Goal: Information Seeking & Learning: Compare options

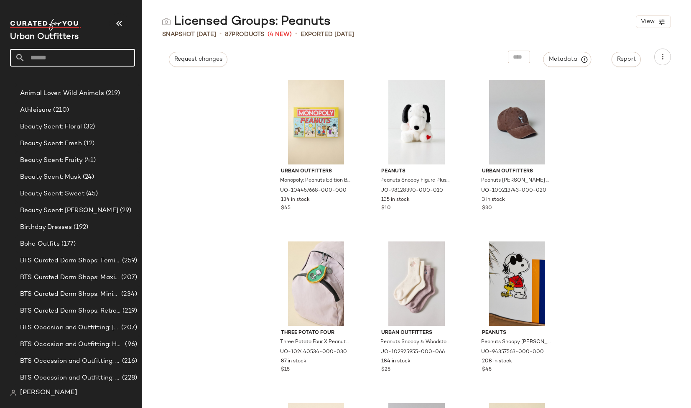
click at [59, 56] on input "text" at bounding box center [80, 58] width 110 height 18
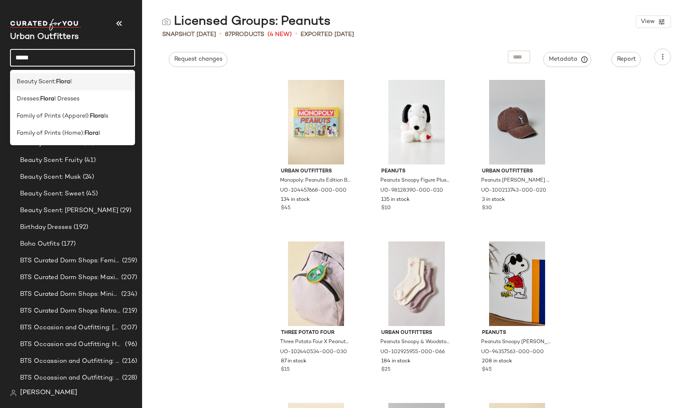
type input "*****"
click at [63, 79] on b "Flora" at bounding box center [63, 81] width 14 height 9
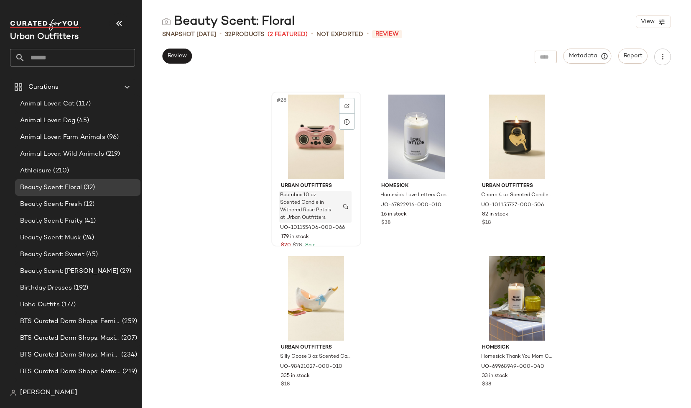
click at [345, 208] on img "button" at bounding box center [345, 206] width 5 height 5
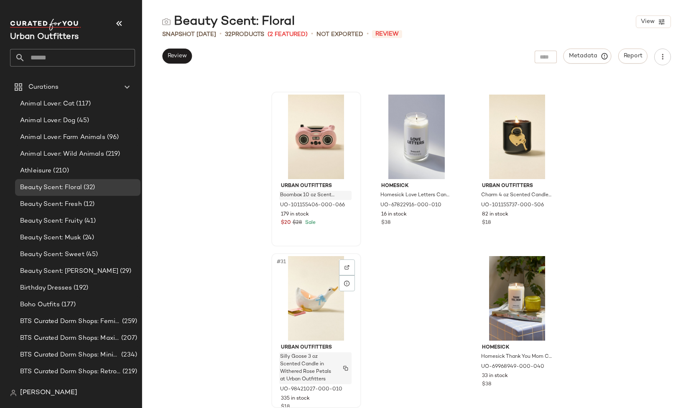
click at [343, 368] on img "button" at bounding box center [345, 368] width 5 height 5
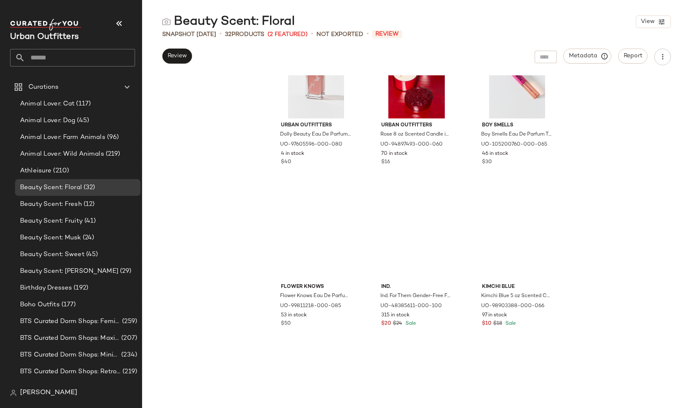
scroll to position [450, 0]
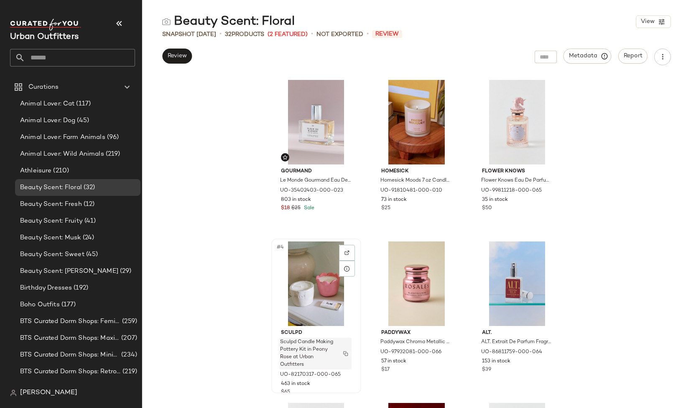
click at [345, 356] on button "button" at bounding box center [346, 354] width 12 height 8
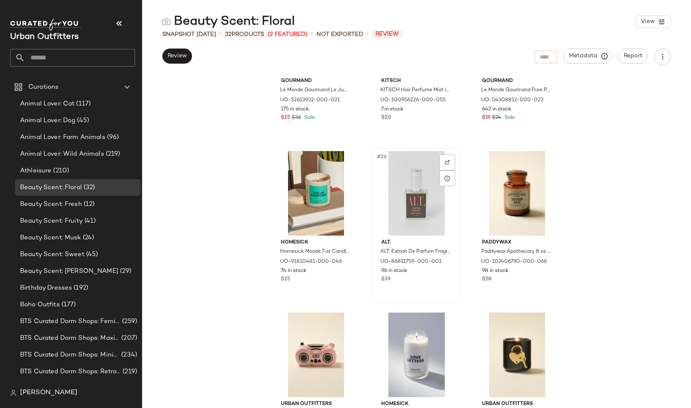
scroll to position [1249, 0]
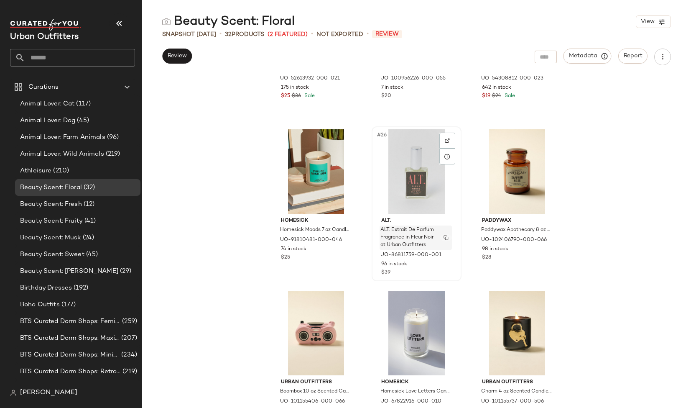
click at [445, 240] on button "button" at bounding box center [446, 238] width 12 height 8
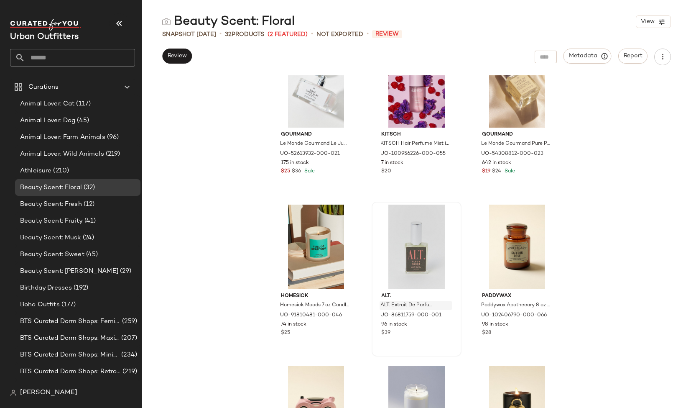
scroll to position [1177, 0]
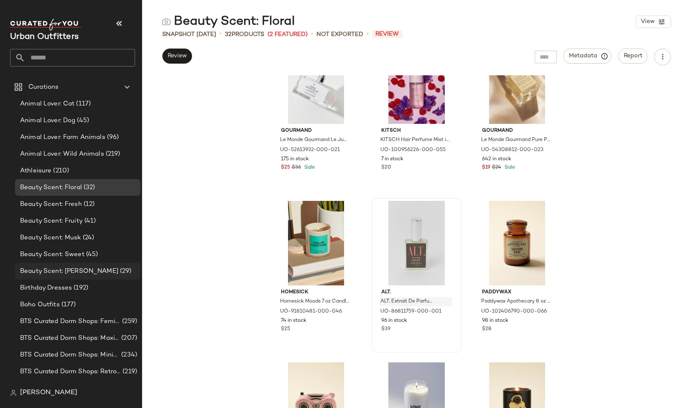
click at [118, 271] on span "(29)" at bounding box center [124, 271] width 13 height 10
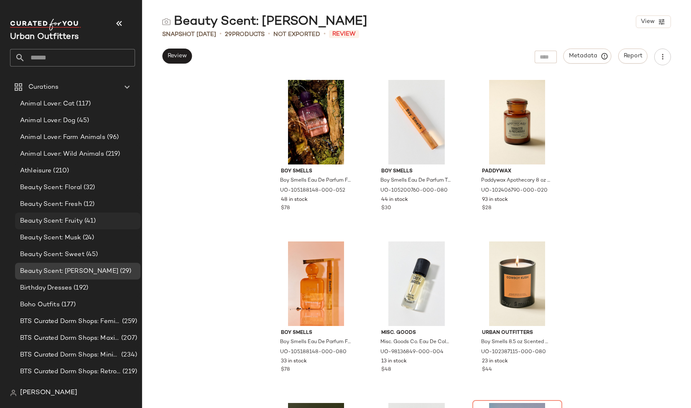
click at [90, 221] on span "(41)" at bounding box center [89, 221] width 13 height 10
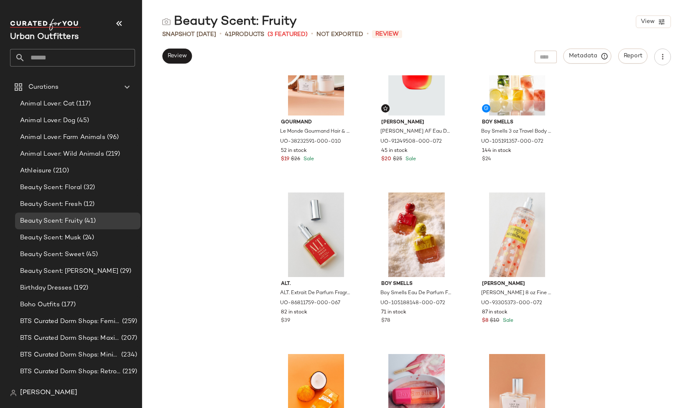
scroll to position [121, 0]
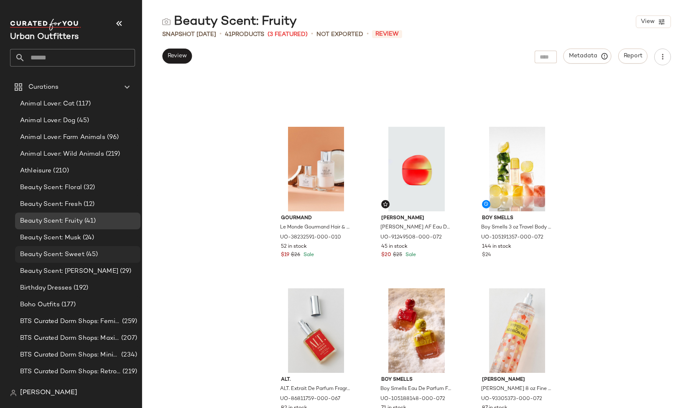
click at [97, 255] on span "(45)" at bounding box center [91, 255] width 14 height 10
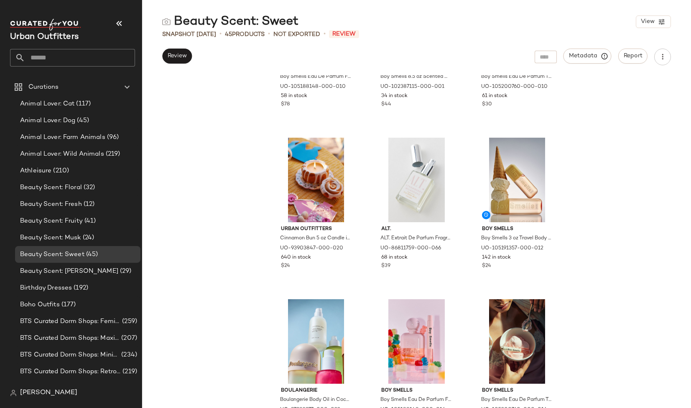
scroll to position [607, 0]
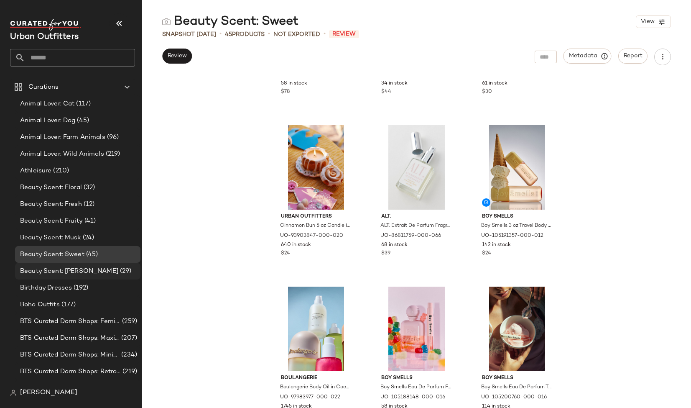
click at [84, 269] on span "Beauty Scent: [PERSON_NAME]" at bounding box center [69, 271] width 98 height 10
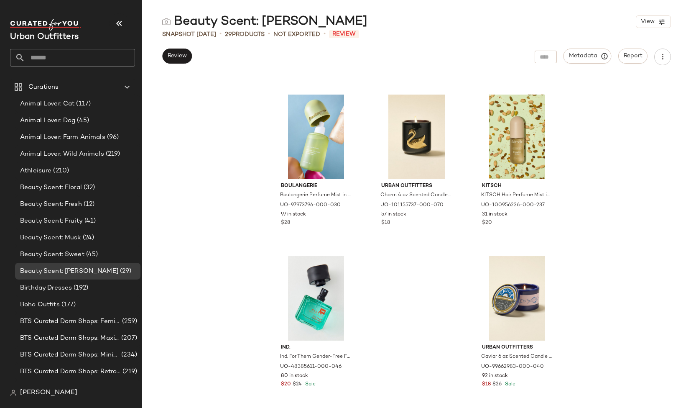
scroll to position [1284, 0]
click at [81, 239] on span "(24)" at bounding box center [87, 238] width 13 height 10
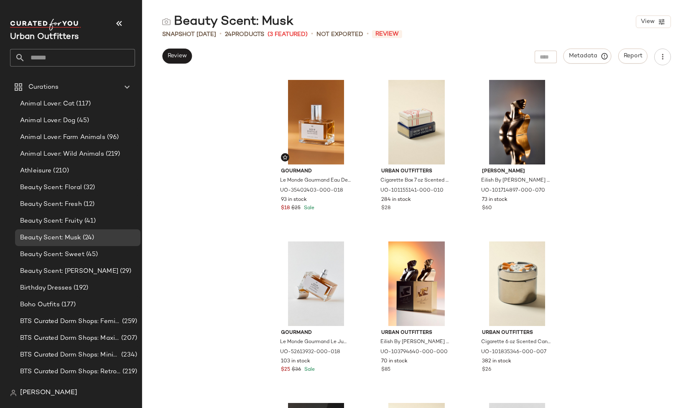
click at [629, 162] on div "Gourmand Le Monde Gourmand Eau De Parfum Fragrance in Noir Distille at Urban Ou…" at bounding box center [416, 241] width 549 height 333
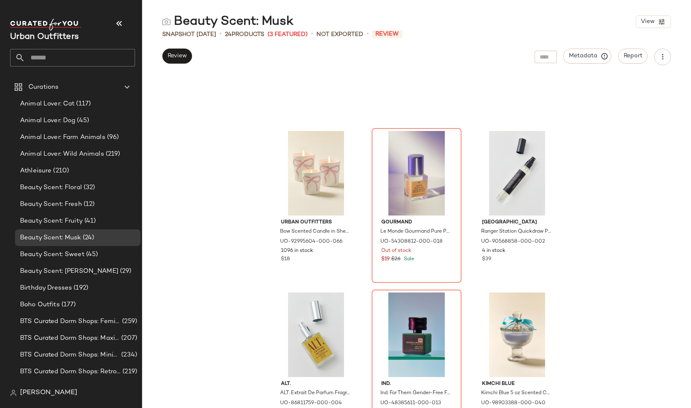
scroll to position [624, 0]
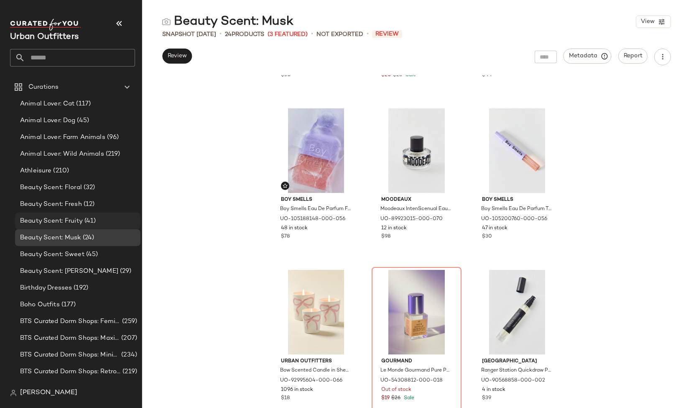
click at [81, 218] on span "Beauty Scent: Fruity" at bounding box center [51, 221] width 63 height 10
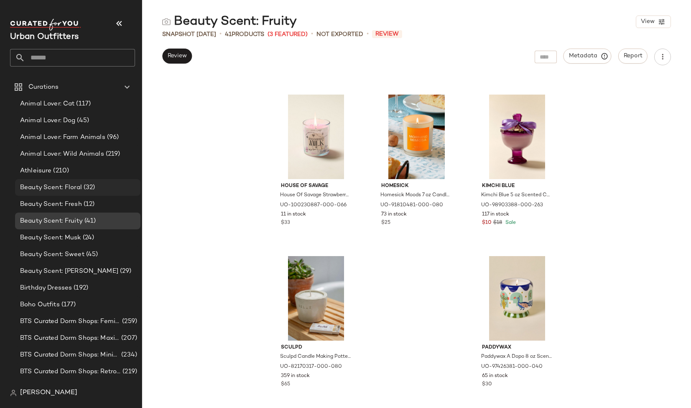
click at [84, 191] on span "(32)" at bounding box center [88, 188] width 13 height 10
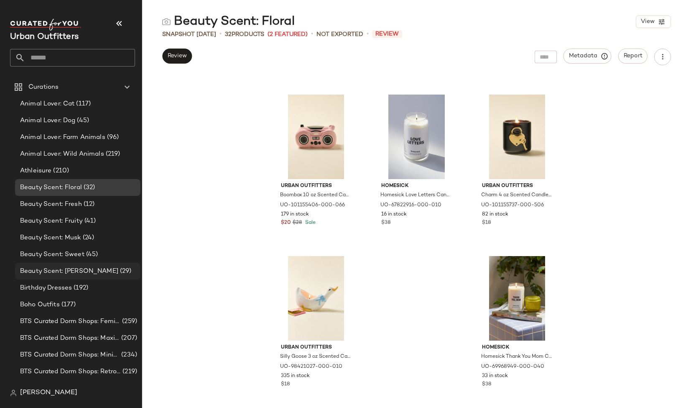
click at [118, 272] on span "(29)" at bounding box center [124, 271] width 13 height 10
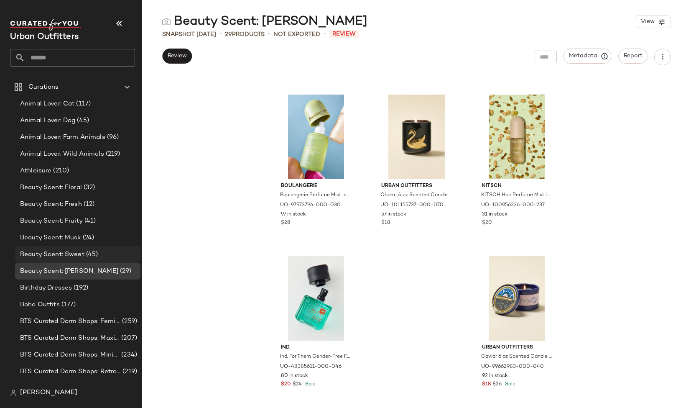
click at [94, 253] on span "(45)" at bounding box center [91, 255] width 14 height 10
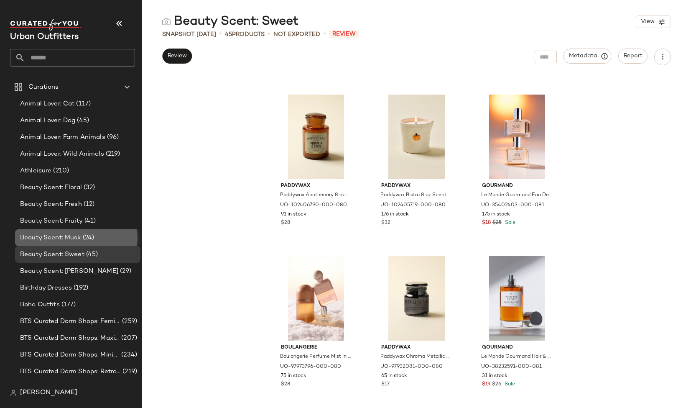
click at [98, 242] on div "Beauty Scent: Musk (24)" at bounding box center [78, 238] width 120 height 10
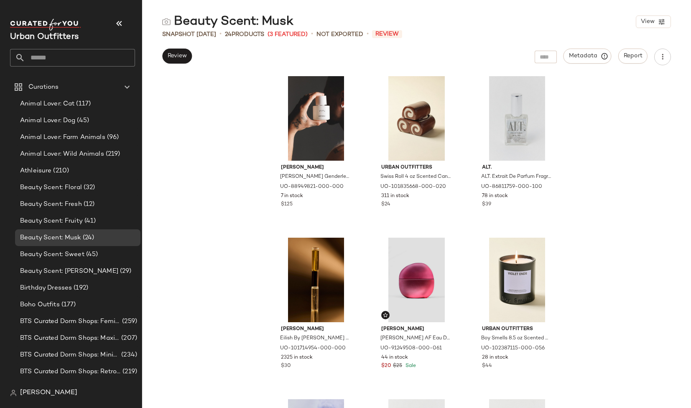
scroll to position [317, 0]
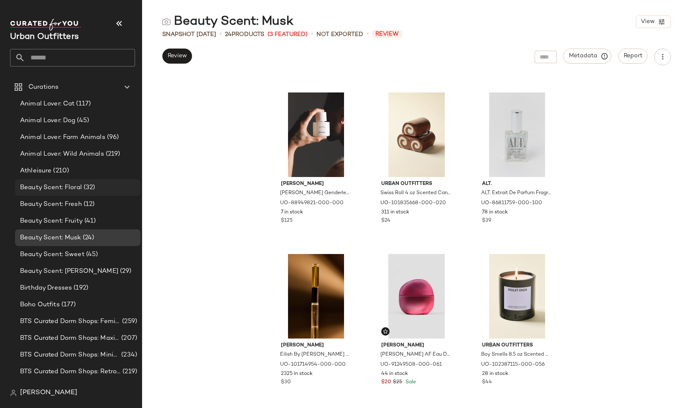
click at [78, 189] on span "Beauty Scent: Floral" at bounding box center [51, 188] width 62 height 10
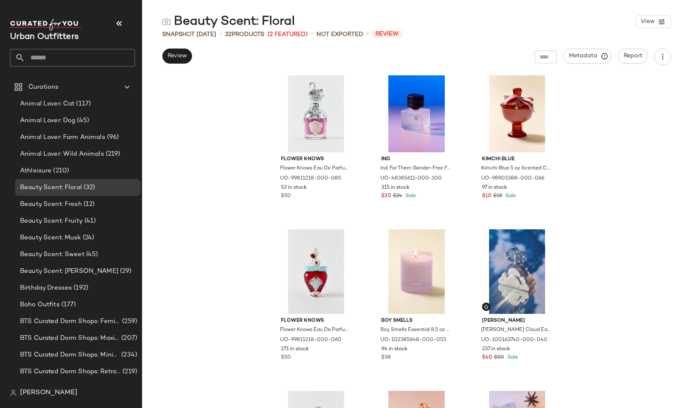
scroll to position [508, 0]
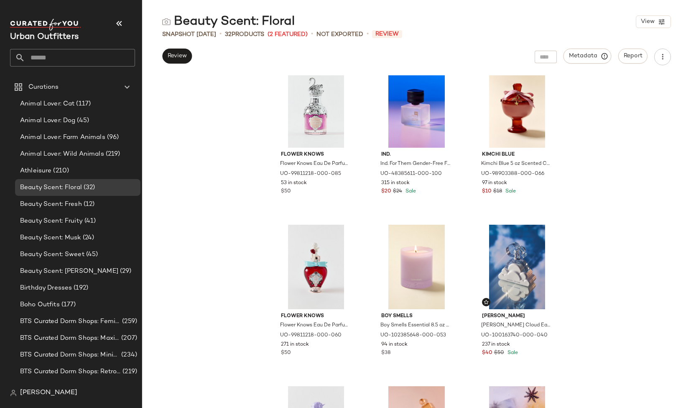
click at [596, 173] on div "Urban Outfitters Dolly Beauty Eau De Parfum Fragrance in Tennessee Sunset at Ur…" at bounding box center [416, 241] width 549 height 333
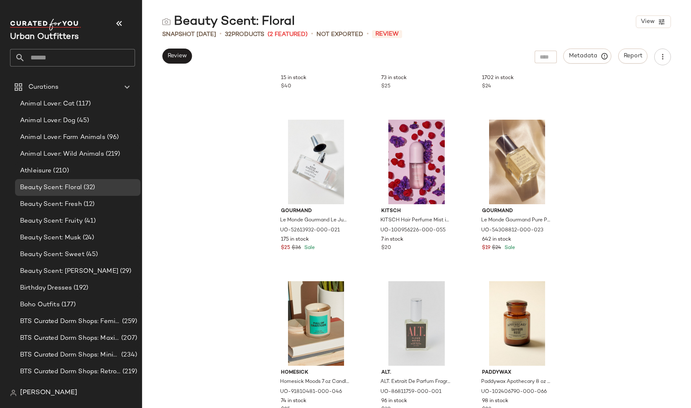
scroll to position [1098, 0]
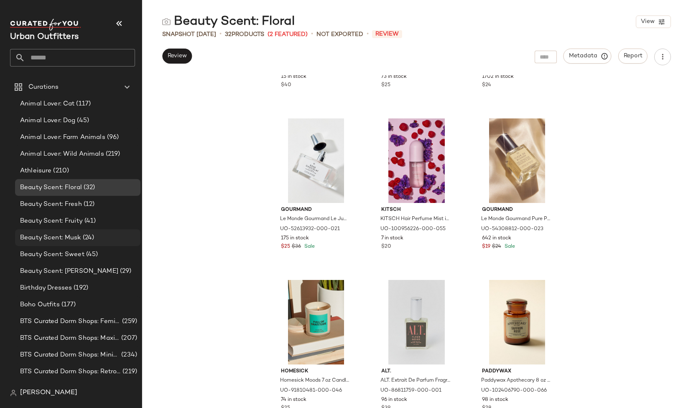
click at [91, 241] on span "(24)" at bounding box center [87, 238] width 13 height 10
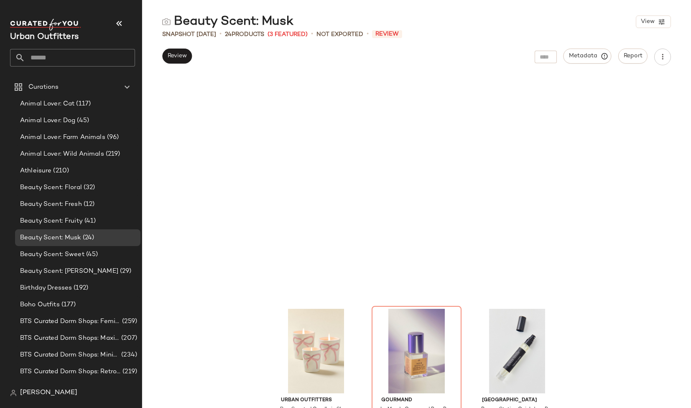
scroll to position [243, 0]
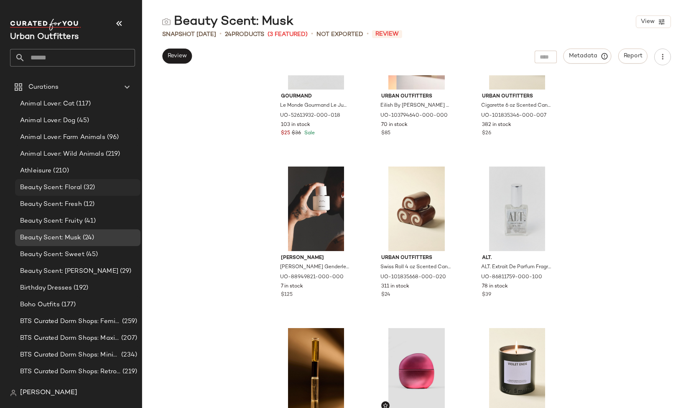
click at [78, 189] on span "Beauty Scent: Floral" at bounding box center [51, 188] width 62 height 10
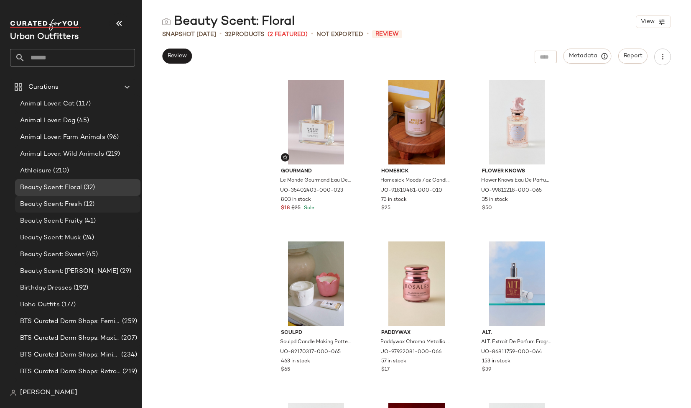
click at [82, 205] on span "(12)" at bounding box center [88, 205] width 13 height 10
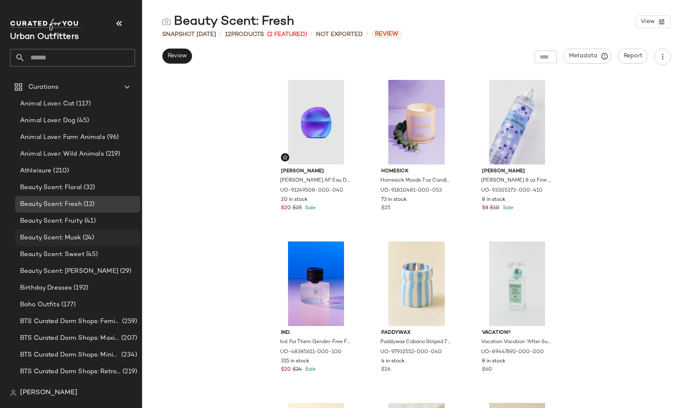
click at [76, 235] on span "Beauty Scent: Musk" at bounding box center [50, 238] width 61 height 10
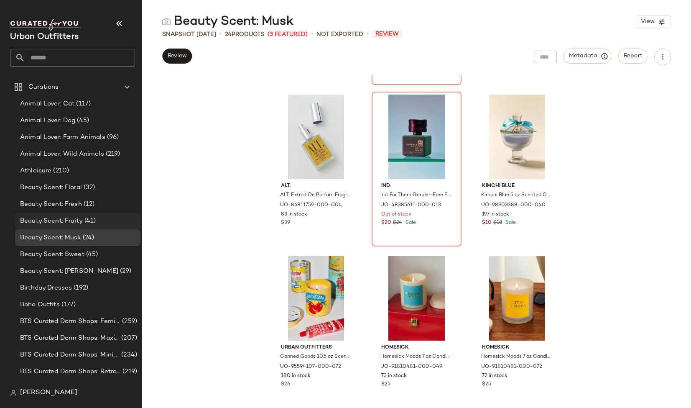
click at [90, 225] on div "Beauty Scent: Fruity (41)" at bounding box center [77, 220] width 125 height 17
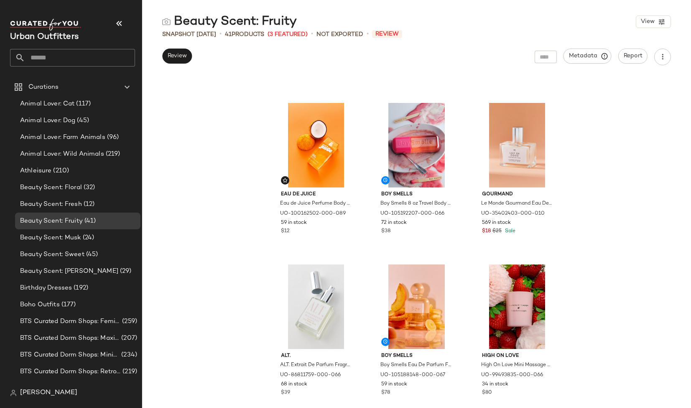
scroll to position [98, 0]
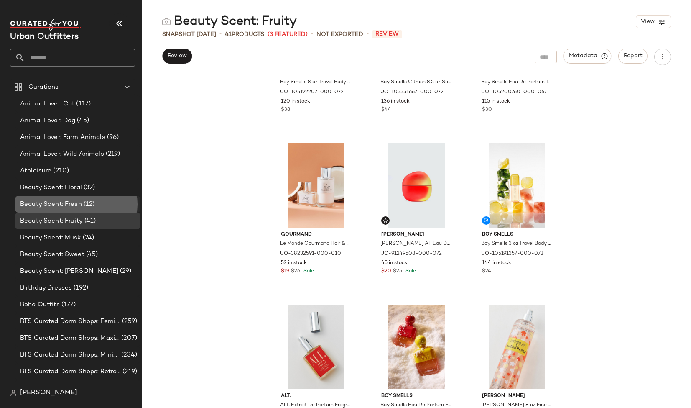
click at [75, 207] on span "Beauty Scent: Fresh" at bounding box center [51, 205] width 62 height 10
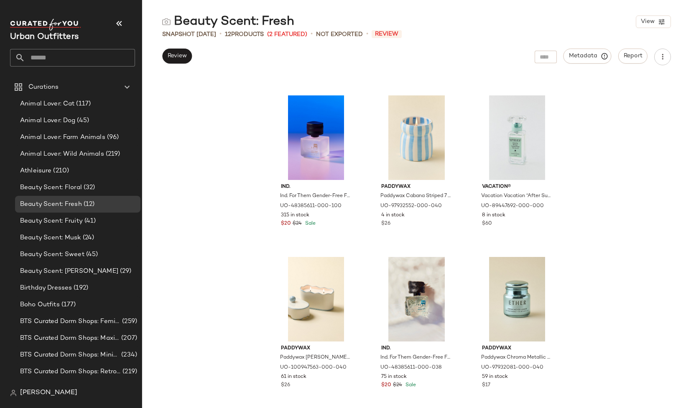
scroll to position [152, 0]
click at [77, 224] on span "Beauty Scent: Fruity" at bounding box center [51, 221] width 63 height 10
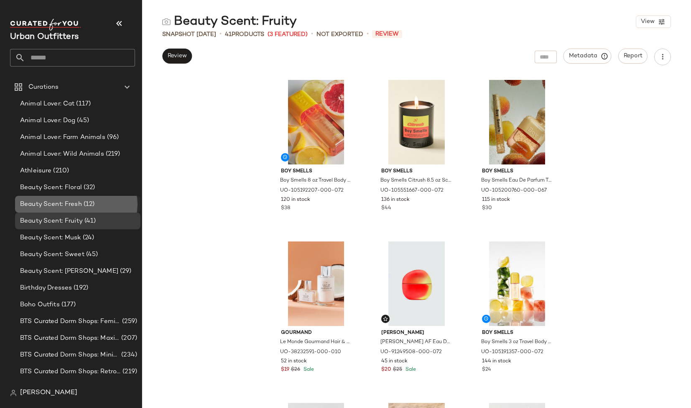
click at [75, 204] on span "Beauty Scent: Fresh" at bounding box center [51, 205] width 62 height 10
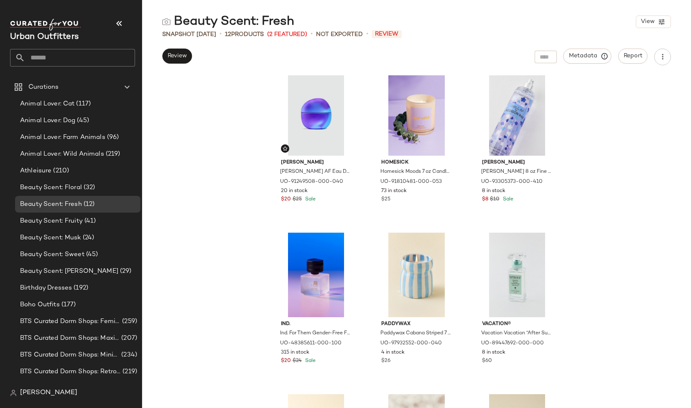
scroll to position [8, 0]
